Goal: Task Accomplishment & Management: Use online tool/utility

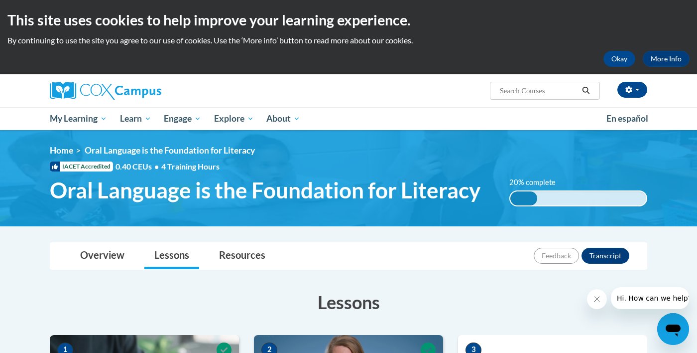
scroll to position [291, 0]
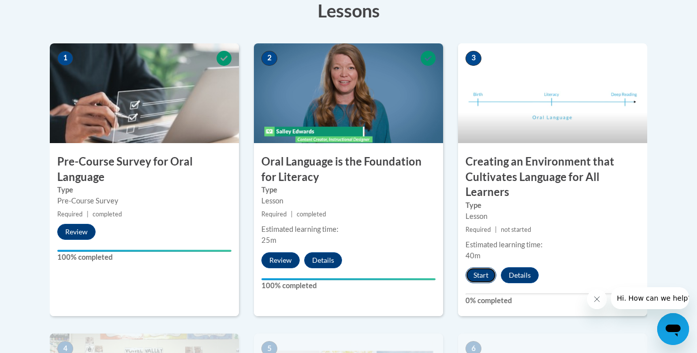
click at [482, 275] on button "Start" at bounding box center [481, 275] width 31 height 16
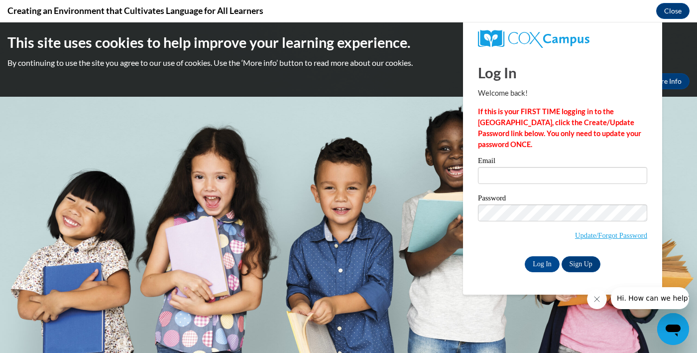
scroll to position [0, 0]
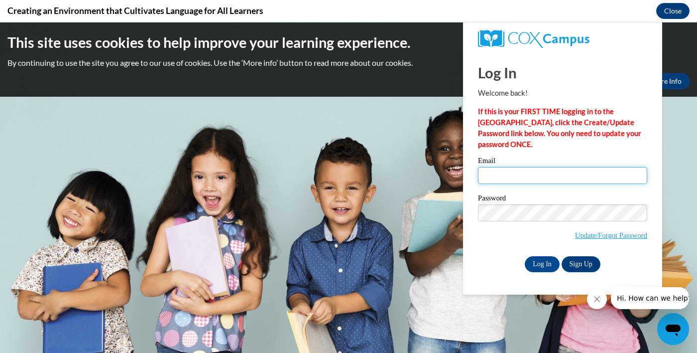
click at [523, 179] on input "Email" at bounding box center [562, 175] width 169 height 17
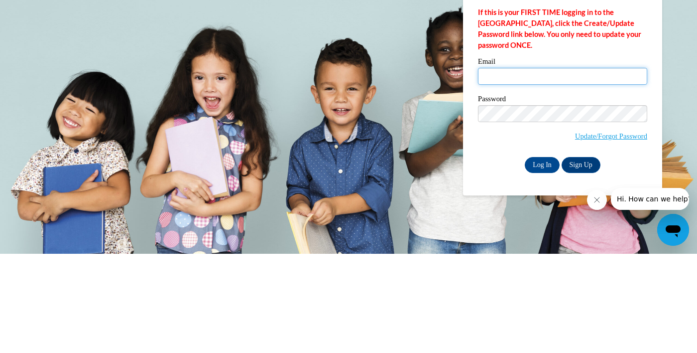
type input "[EMAIL_ADDRESS][DOMAIN_NAME]"
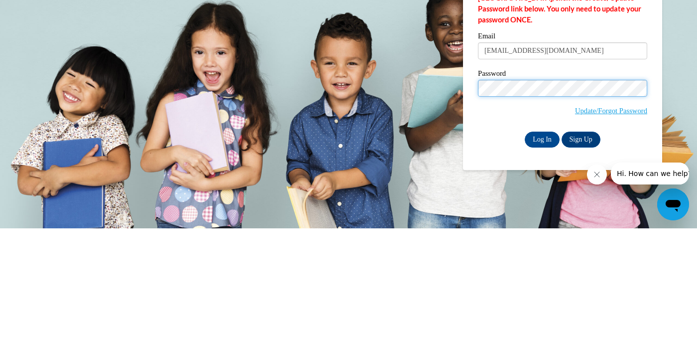
click at [525, 131] on input "Log In" at bounding box center [542, 139] width 35 height 16
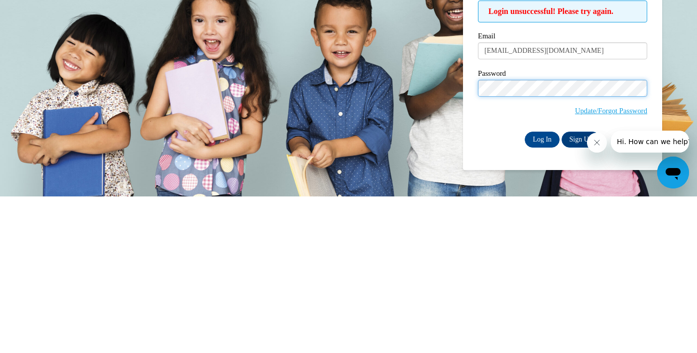
click at [525, 131] on input "Log In" at bounding box center [542, 139] width 35 height 16
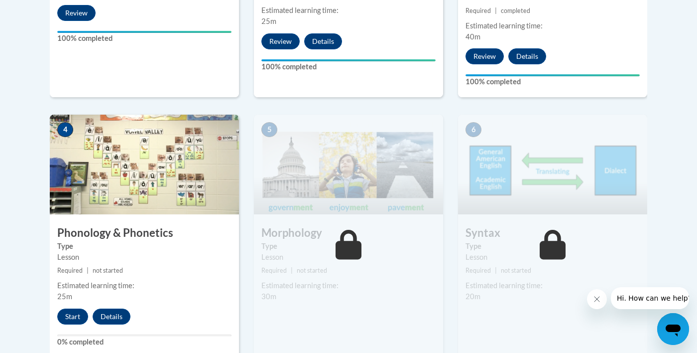
scroll to position [512, 0]
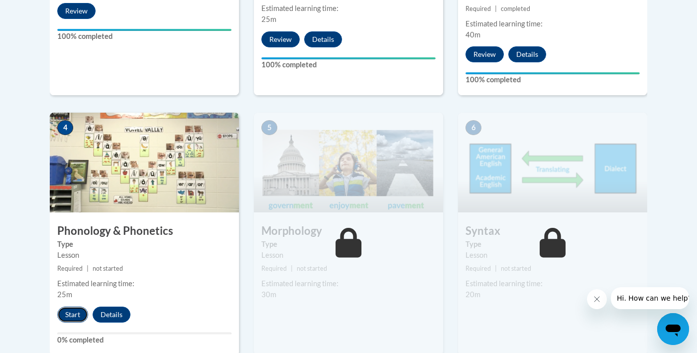
click at [69, 315] on button "Start" at bounding box center [72, 314] width 31 height 16
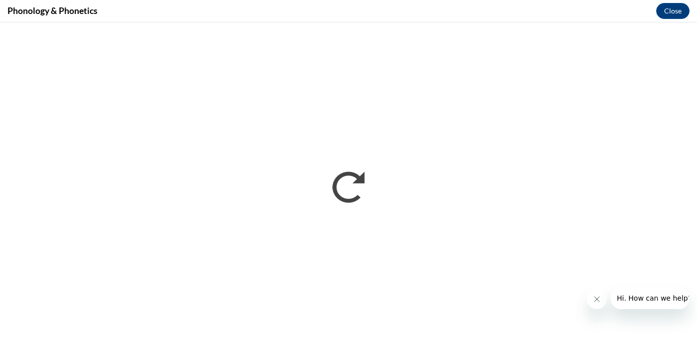
scroll to position [0, 0]
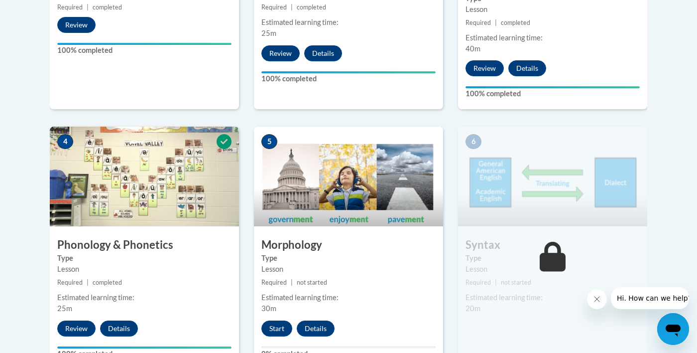
scroll to position [499, 0]
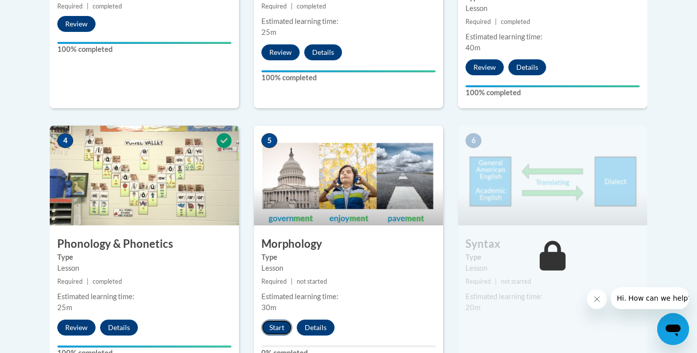
click at [279, 330] on button "Start" at bounding box center [276, 327] width 31 height 16
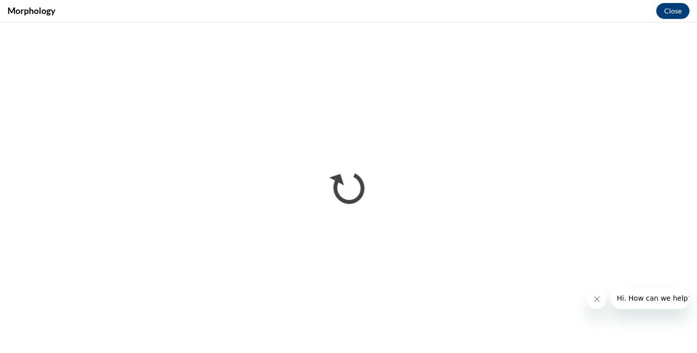
scroll to position [0, 0]
